Goal: Task Accomplishment & Management: Manage account settings

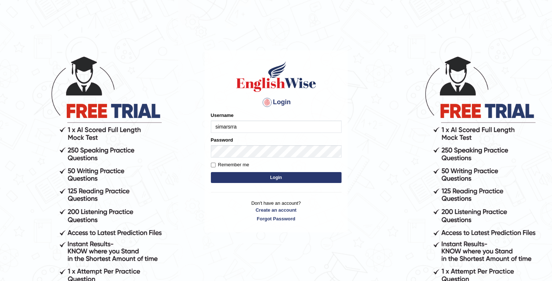
type input "simarsrra"
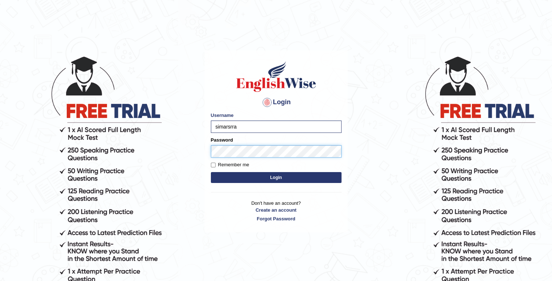
click at [211, 172] on button "Login" at bounding box center [276, 177] width 131 height 11
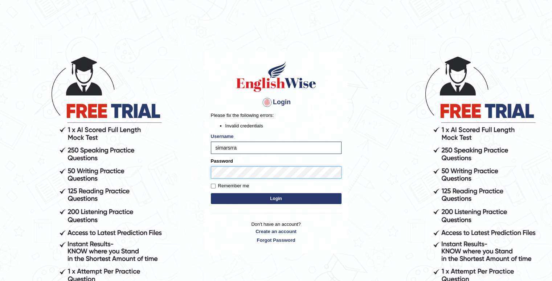
click at [211, 193] on button "Login" at bounding box center [276, 198] width 131 height 11
